Goal: Transaction & Acquisition: Purchase product/service

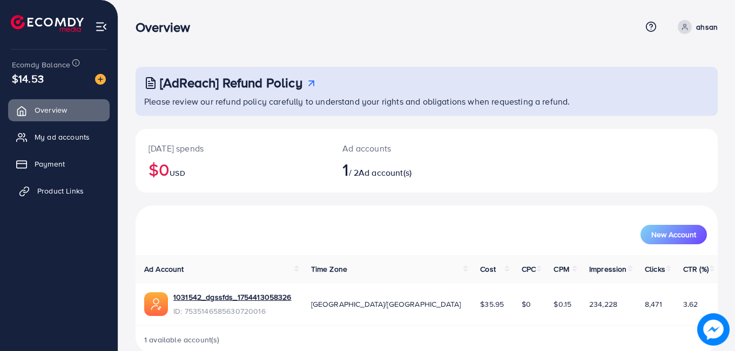
drag, startPoint x: 70, startPoint y: 177, endPoint x: 69, endPoint y: 188, distance: 11.9
click at [69, 188] on ul "Overview My ad accounts Payment Product Links" at bounding box center [59, 154] width 118 height 119
click at [69, 188] on span "Product Links" at bounding box center [60, 191] width 46 height 11
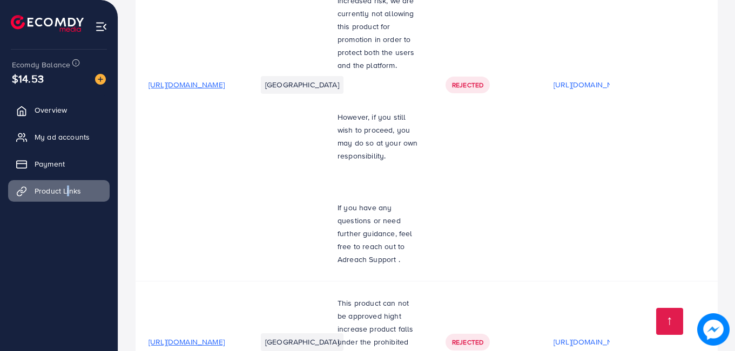
scroll to position [1330, 0]
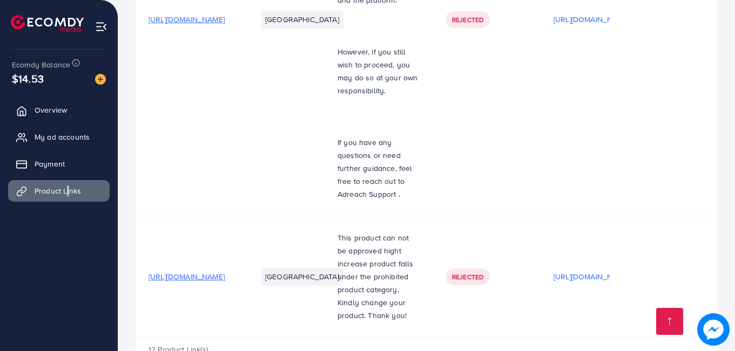
drag, startPoint x: 734, startPoint y: 286, endPoint x: 737, endPoint y: 231, distance: 55.1
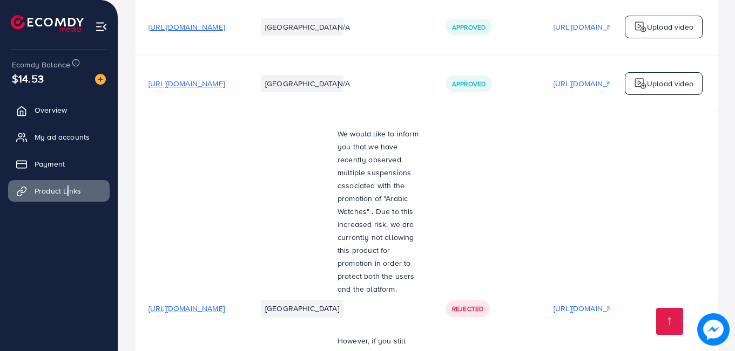
scroll to position [1027, 0]
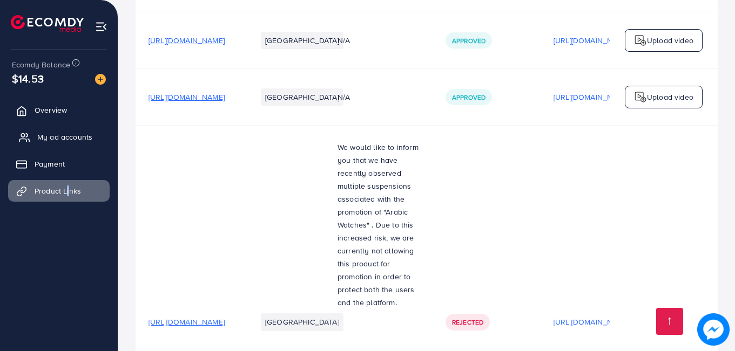
click at [68, 130] on link "My ad accounts" at bounding box center [58, 137] width 101 height 22
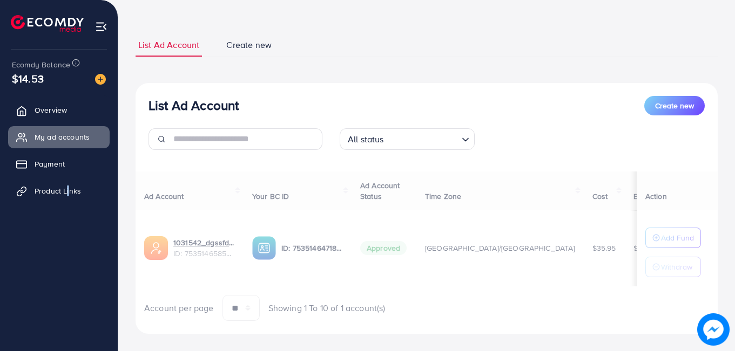
scroll to position [59, 0]
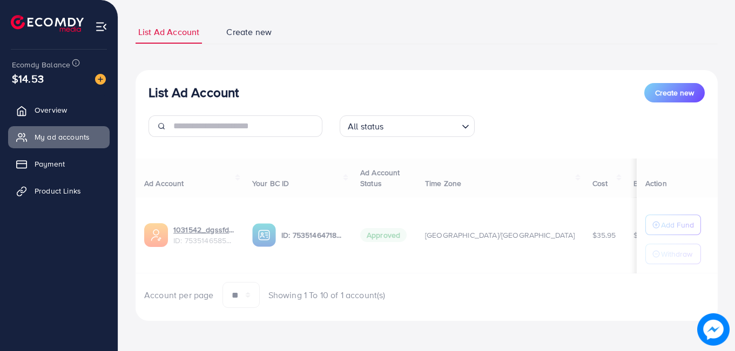
click at [653, 227] on div at bounding box center [427, 228] width 582 height 12
click at [653, 227] on div "Ad Account Your BC ID Ad Account Status Time Zone Cost Balance Action 1031542_d…" at bounding box center [427, 234] width 582 height 150
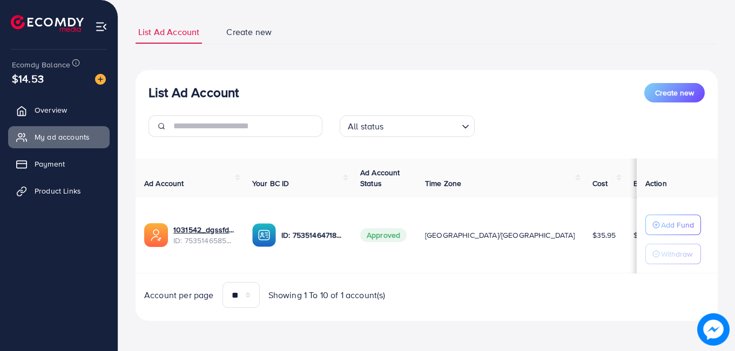
click at [661, 227] on p "Add Fund" at bounding box center [677, 225] width 33 height 13
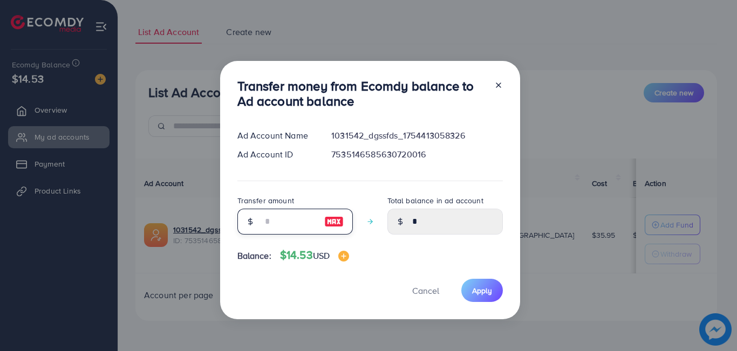
click at [267, 225] on input "number" at bounding box center [289, 222] width 54 height 26
click at [282, 220] on input "number" at bounding box center [289, 222] width 54 height 26
type input "*"
type input "****"
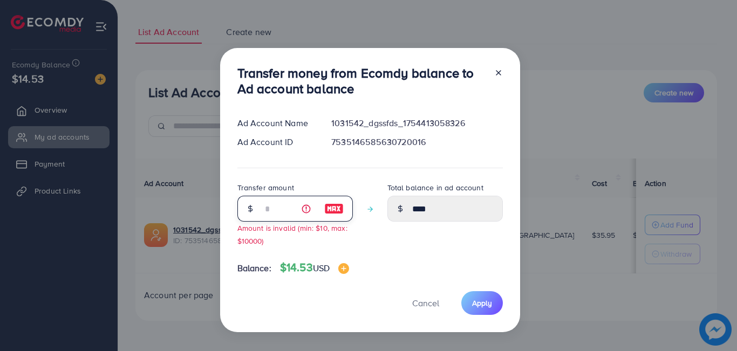
type input "**"
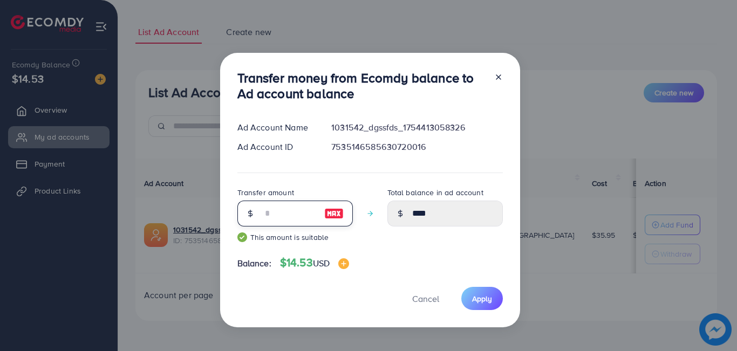
type input "*****"
type input "**"
click at [498, 79] on icon at bounding box center [499, 77] width 9 height 9
type input "*"
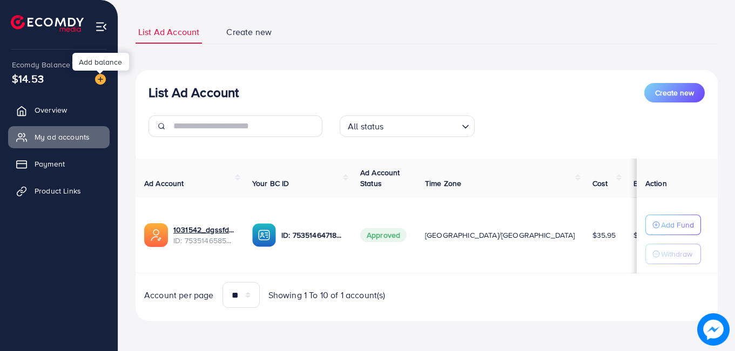
click at [100, 78] on img at bounding box center [100, 79] width 11 height 11
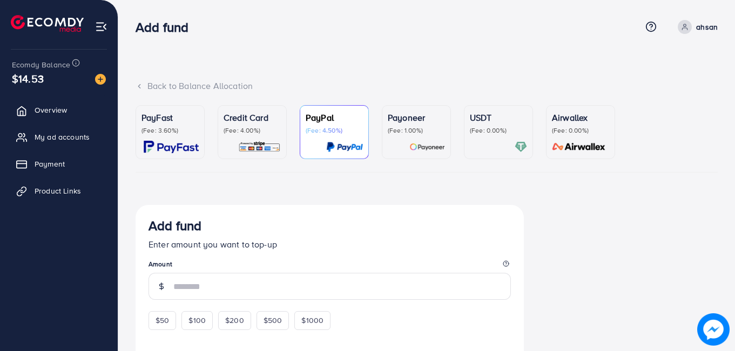
click at [220, 145] on link "Credit Card (Fee: 4.00%)" at bounding box center [252, 132] width 69 height 54
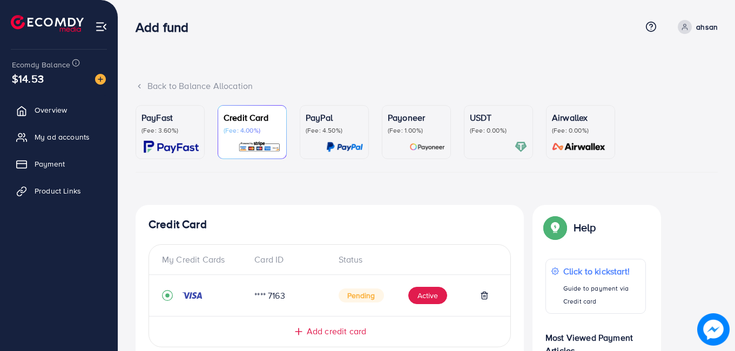
click at [480, 134] on p "(Fee: 0.00%)" at bounding box center [498, 130] width 57 height 9
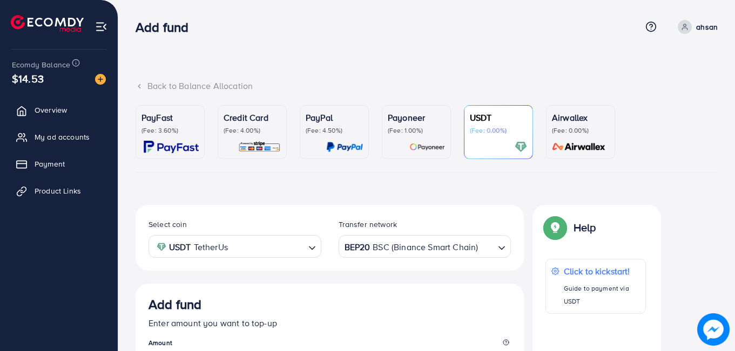
click at [148, 113] on p "PayFast" at bounding box center [169, 117] width 57 height 13
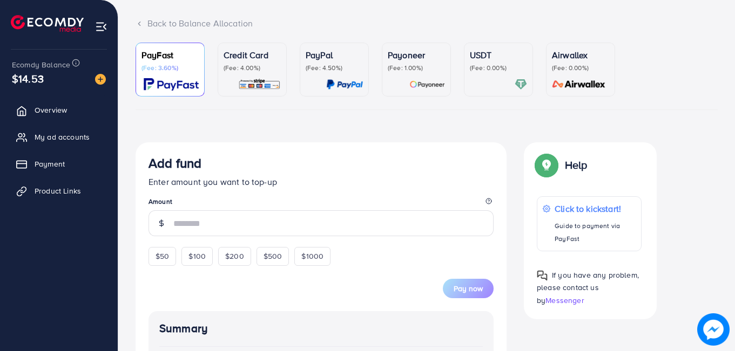
scroll to position [64, 0]
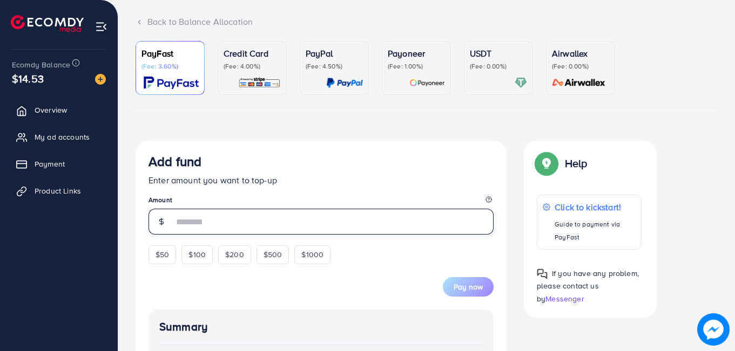
click at [299, 214] on input "number" at bounding box center [333, 222] width 320 height 26
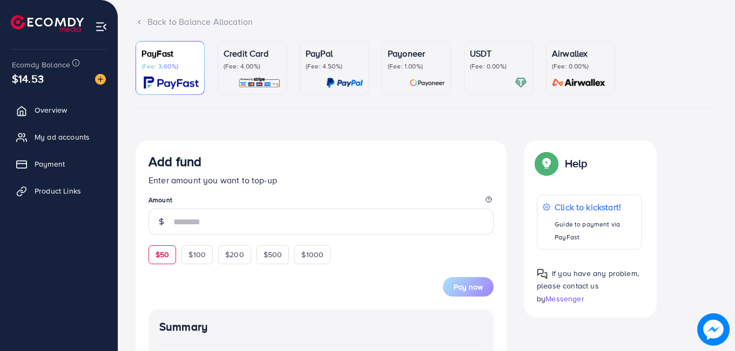
click at [163, 249] on form "Add fund Enter amount you want to top-up Amount $50 $100 $200 $500 $1000 Pay now" at bounding box center [320, 225] width 345 height 143
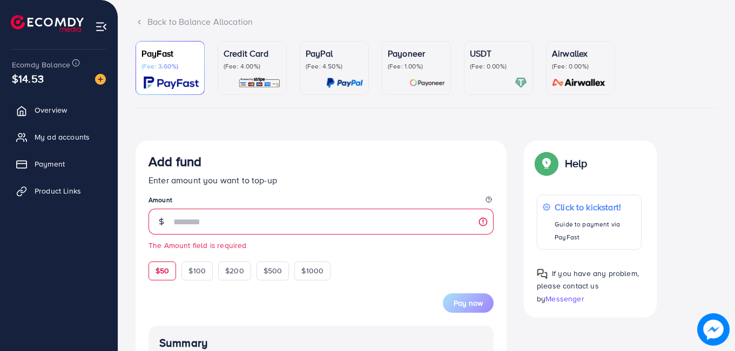
click at [160, 271] on span "$50" at bounding box center [161, 271] width 13 height 11
type input "**"
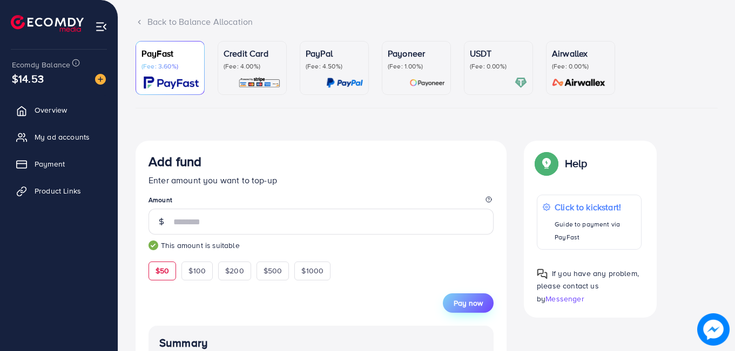
drag, startPoint x: 452, startPoint y: 287, endPoint x: 460, endPoint y: 304, distance: 18.4
click at [460, 304] on div "Pay now" at bounding box center [320, 297] width 345 height 32
click at [460, 304] on span "Pay now" at bounding box center [468, 303] width 29 height 11
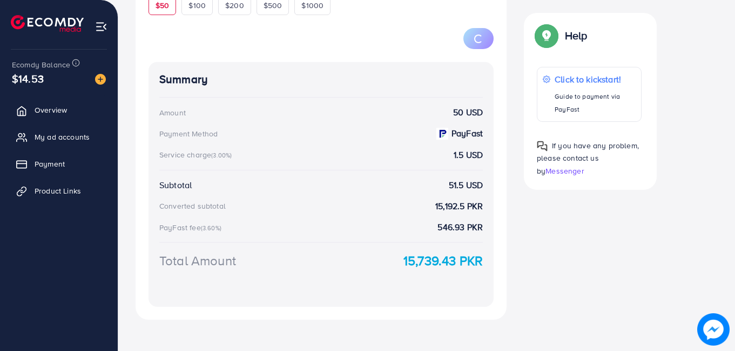
scroll to position [337, 0]
